Goal: Information Seeking & Learning: Learn about a topic

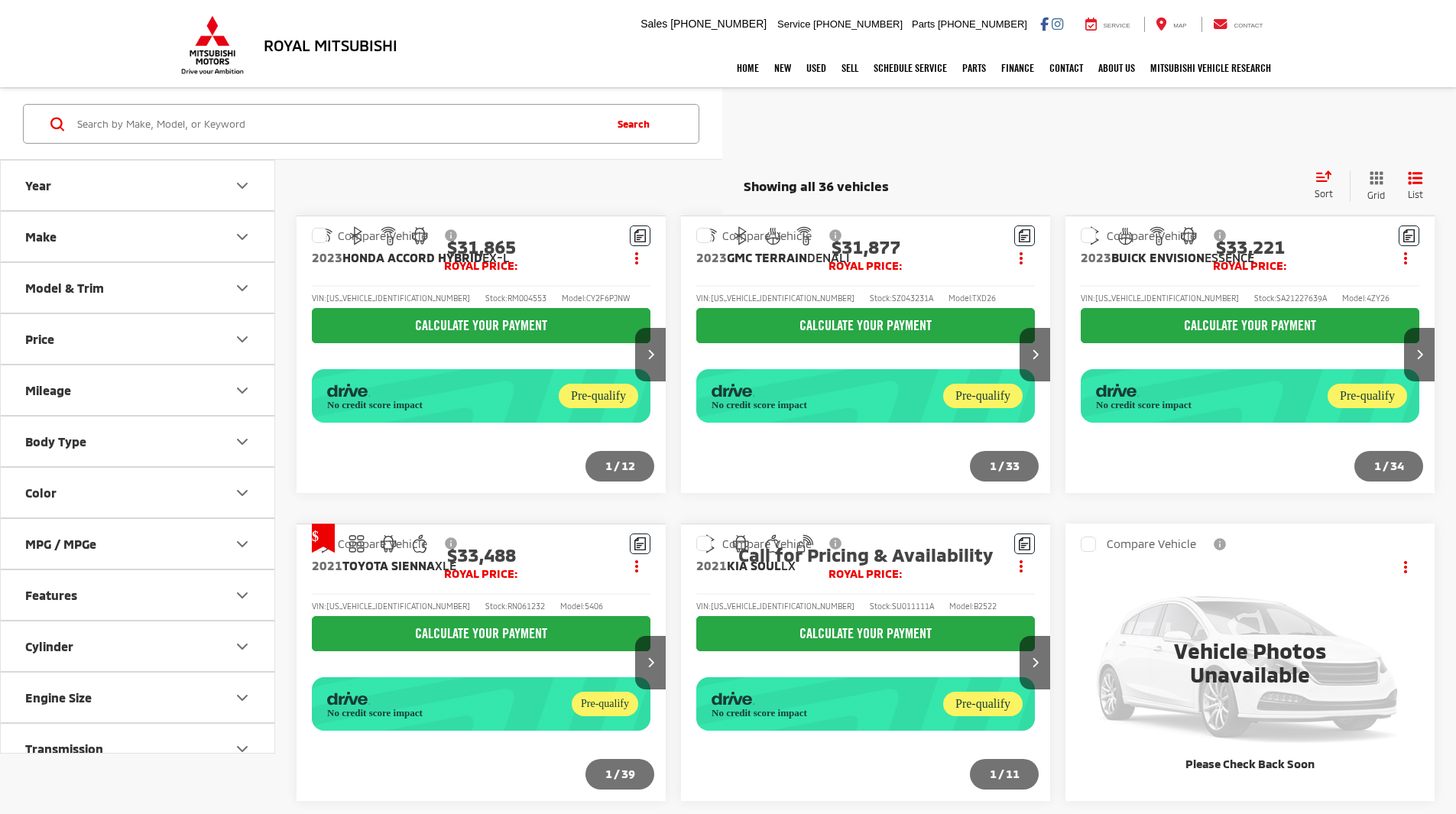
scroll to position [620, 0]
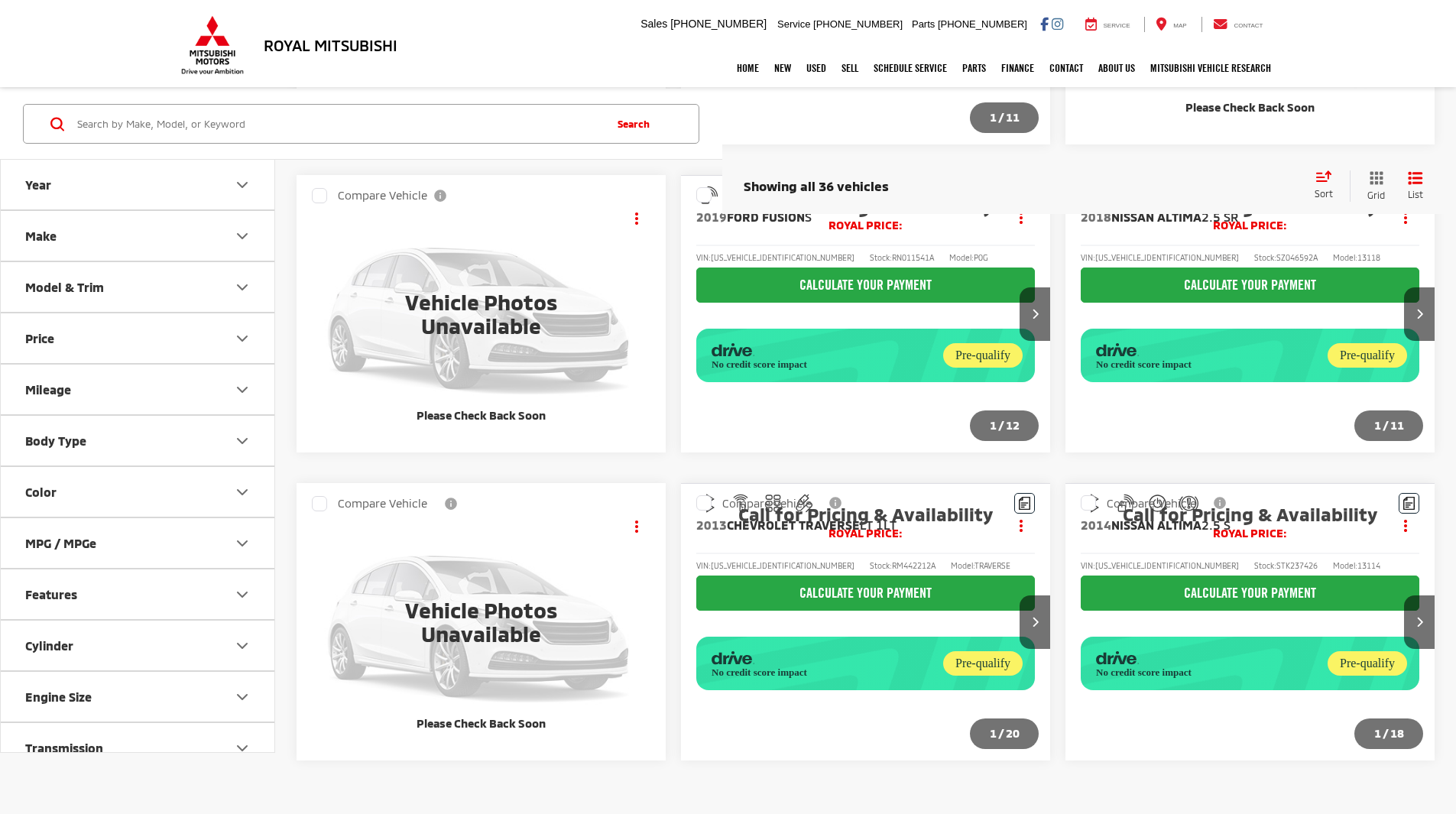
scroll to position [824, 0]
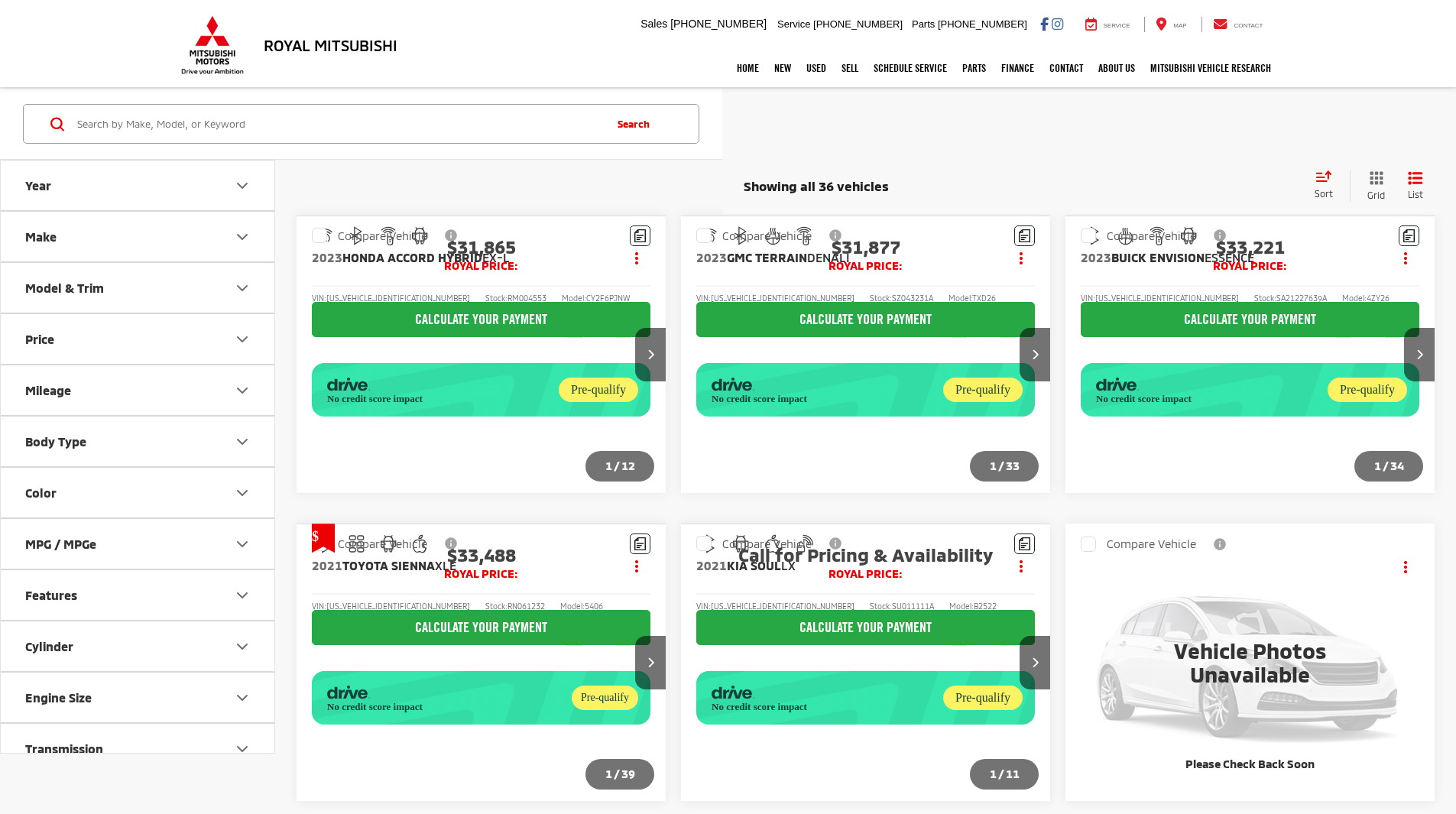
scroll to position [470, 0]
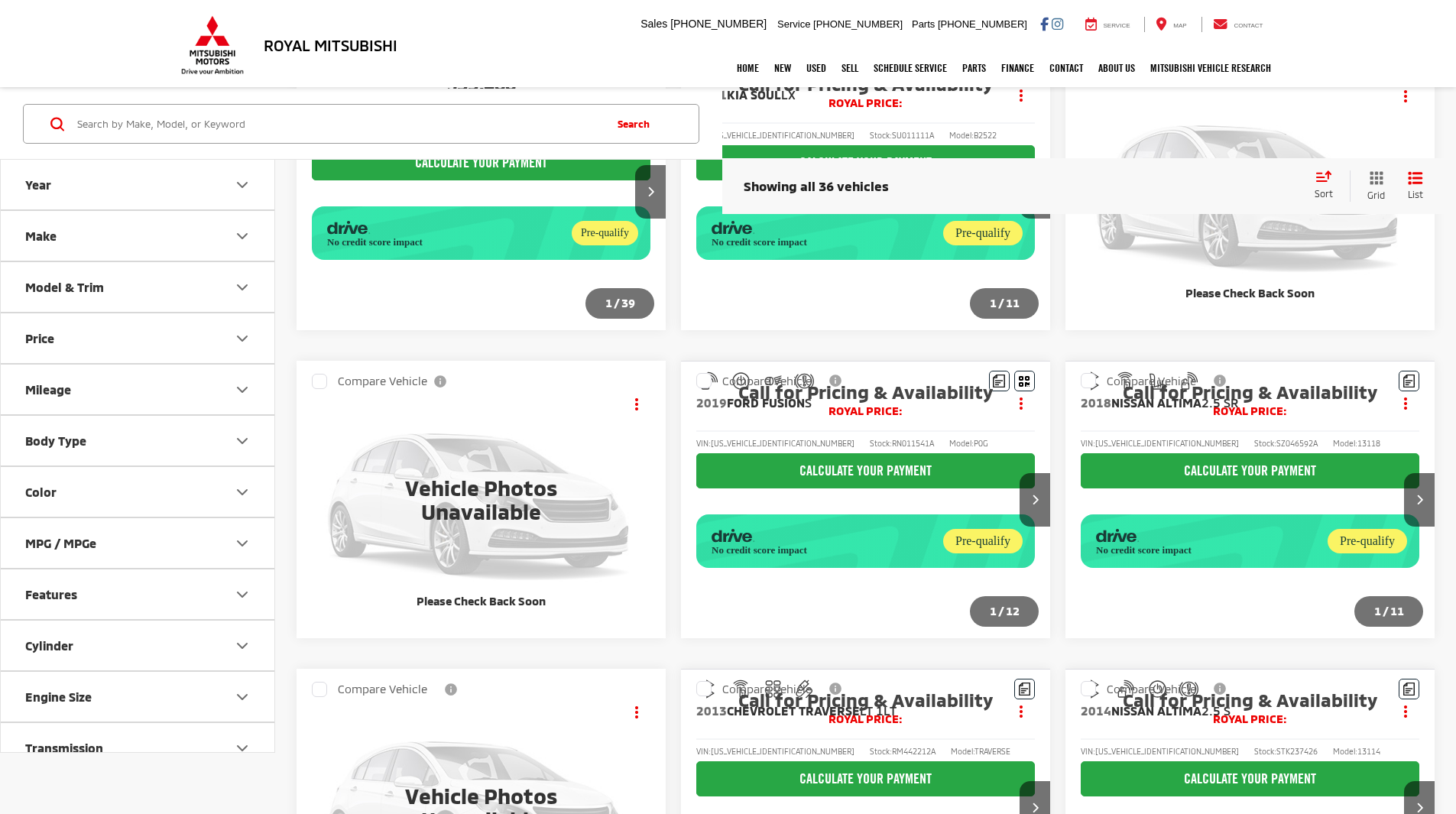
scroll to position [554, 0]
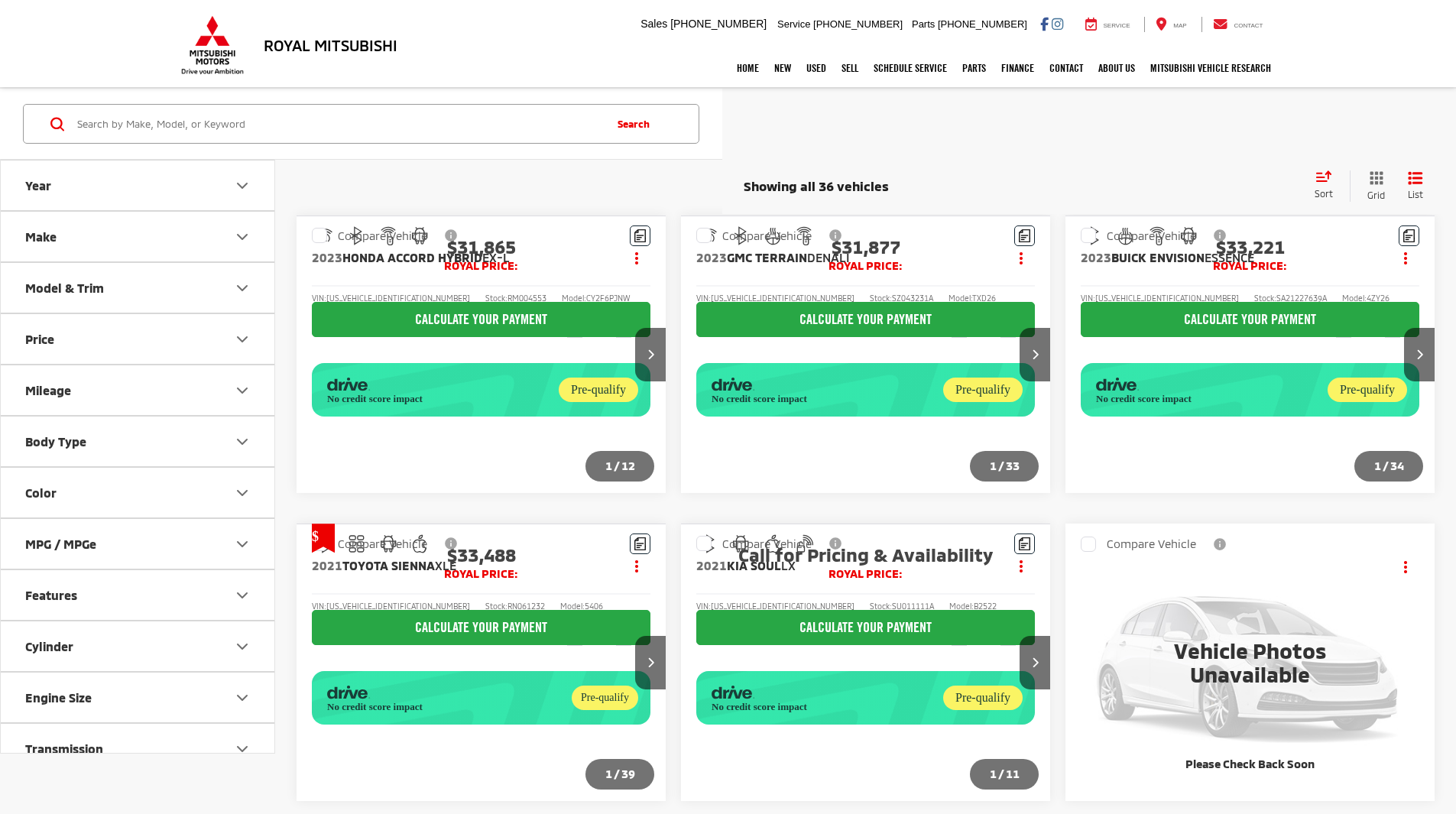
scroll to position [470, 0]
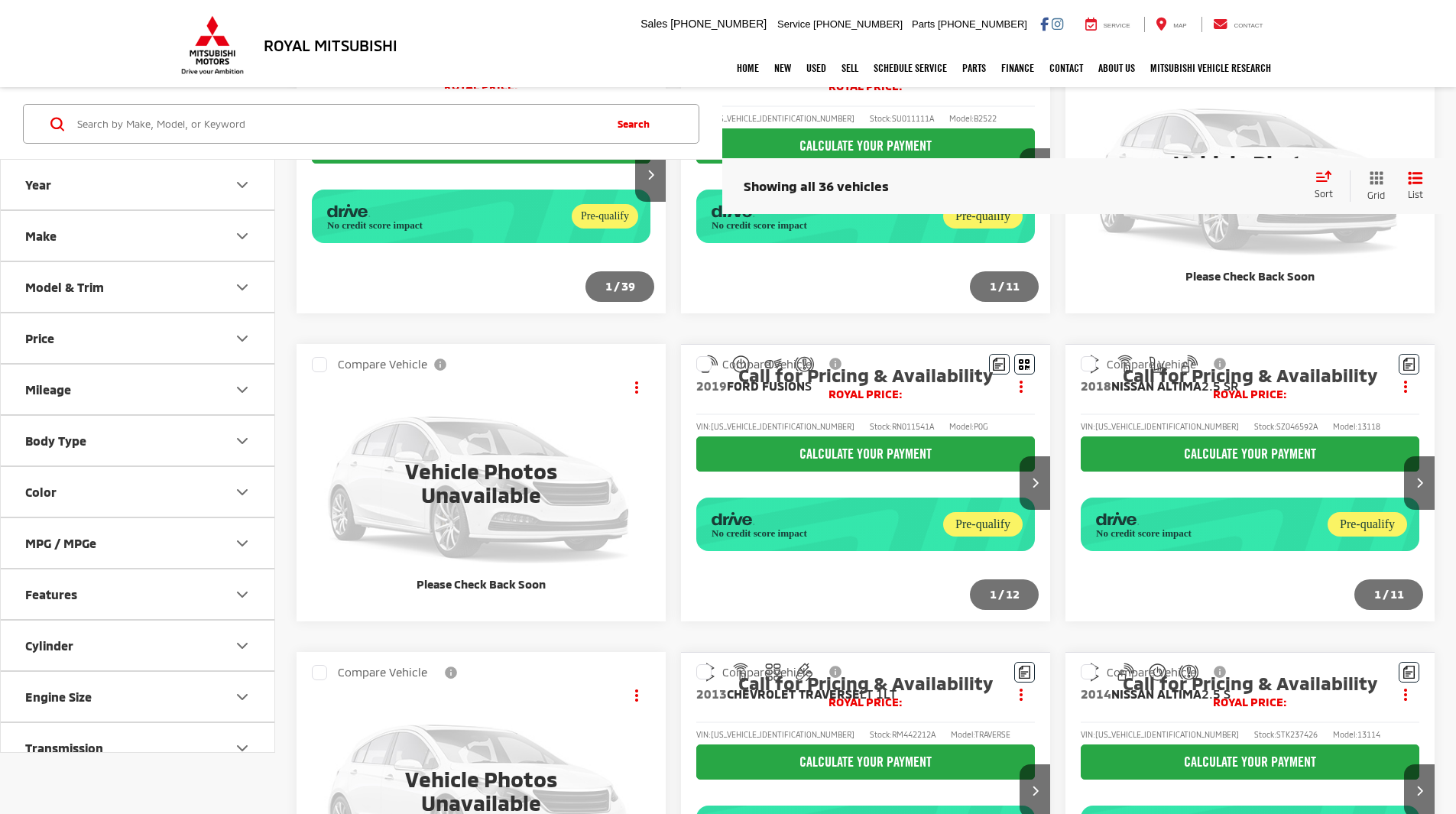
scroll to position [554, 0]
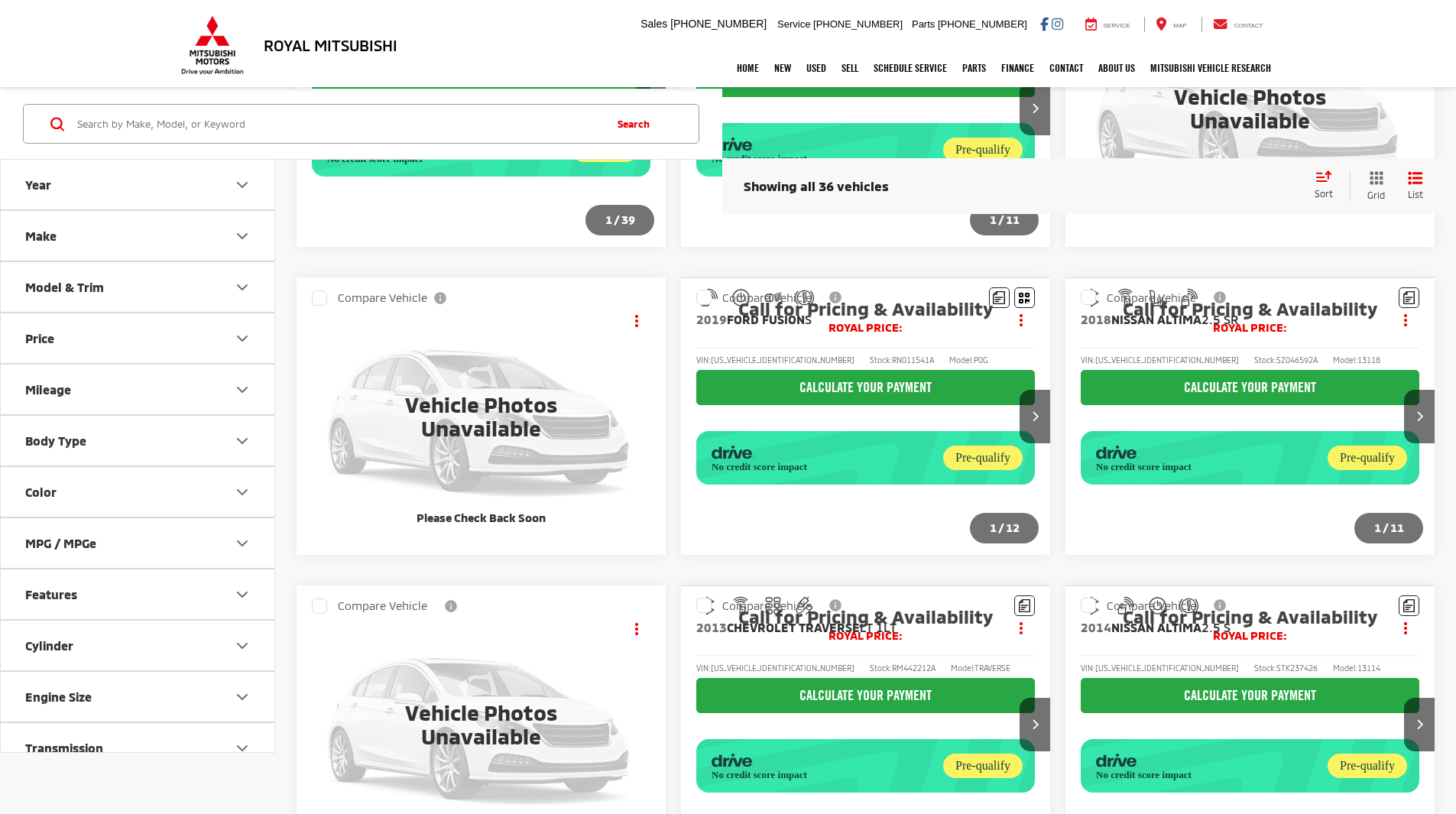
scroll to position [824, 0]
